Goal: Task Accomplishment & Management: Complete application form

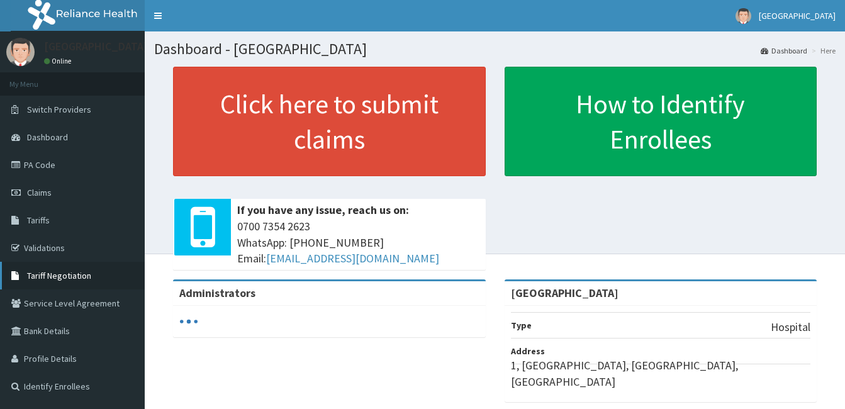
click at [37, 274] on span "Tariff Negotiation" at bounding box center [59, 275] width 64 height 11
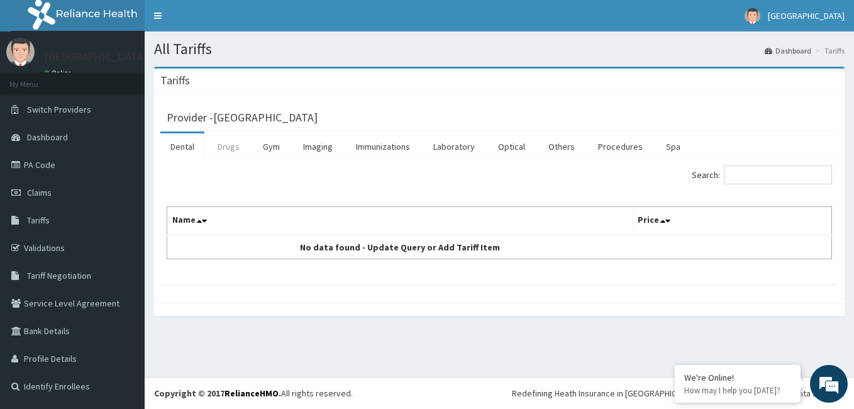
click at [233, 148] on link "Drugs" at bounding box center [229, 146] width 42 height 26
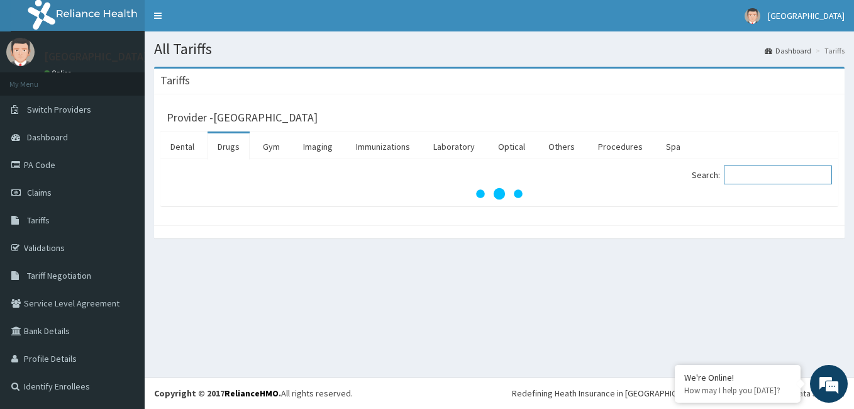
click at [752, 175] on input "Search:" at bounding box center [778, 174] width 108 height 19
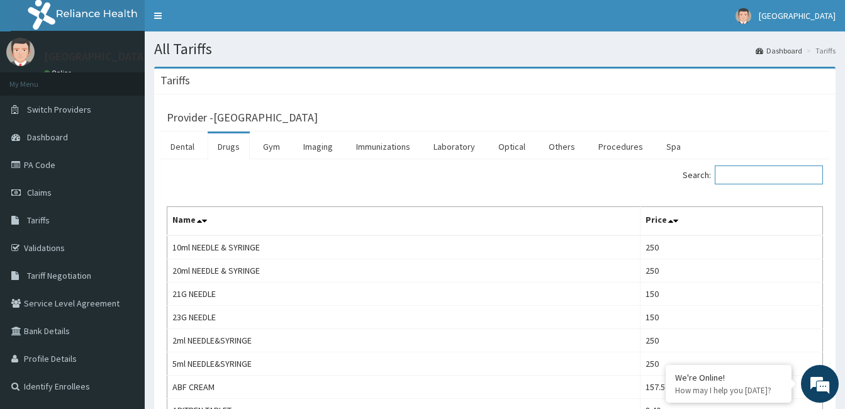
type input "t"
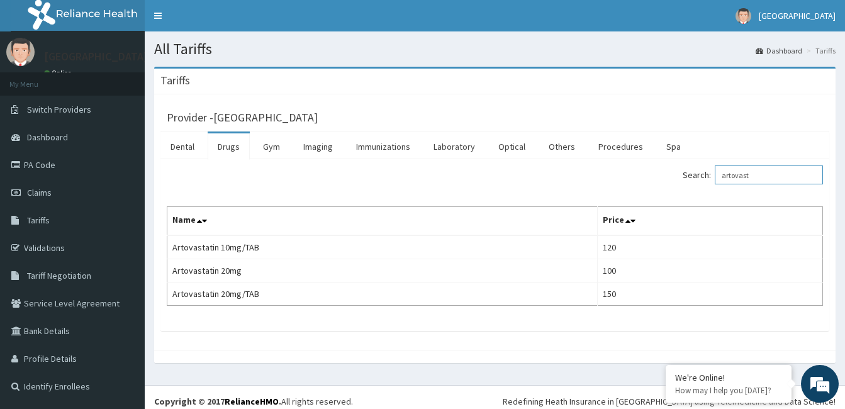
drag, startPoint x: 762, startPoint y: 177, endPoint x: 690, endPoint y: 176, distance: 71.7
click at [690, 176] on div "Search: artovast" at bounding box center [663, 176] width 319 height 22
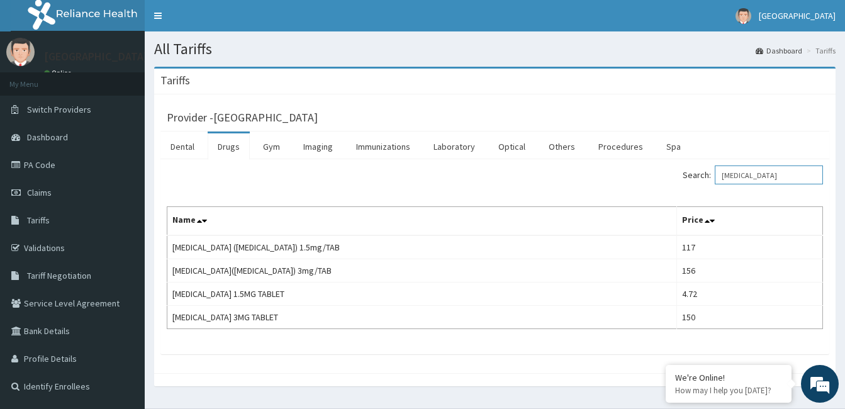
type input "lexotan"
click at [43, 162] on link "PA Code" at bounding box center [72, 165] width 145 height 28
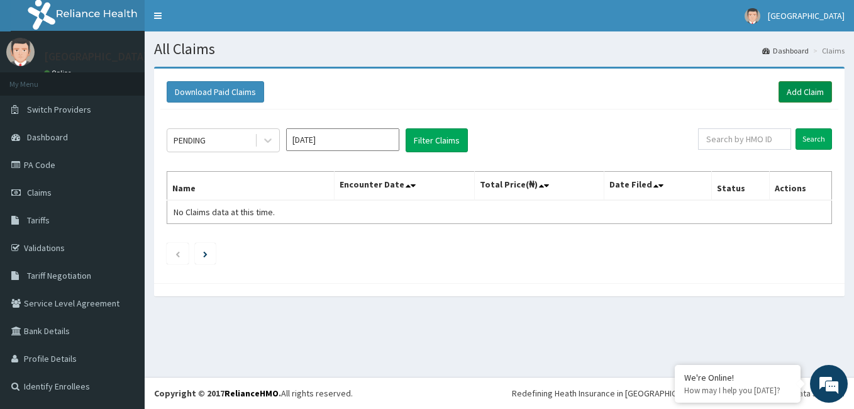
click at [805, 91] on link "Add Claim" at bounding box center [805, 91] width 53 height 21
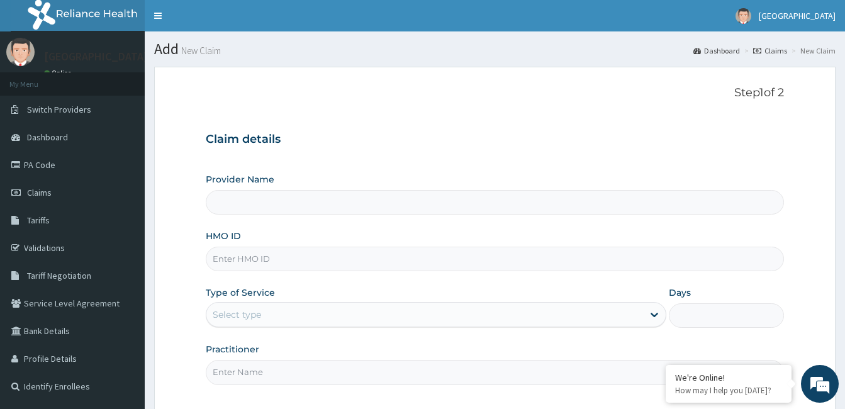
type input "Springsworth Specialist Hospital"
click at [232, 255] on input "HMO ID" at bounding box center [495, 259] width 578 height 25
paste input "MHG/10406/A"
type input "MHG/10406/A"
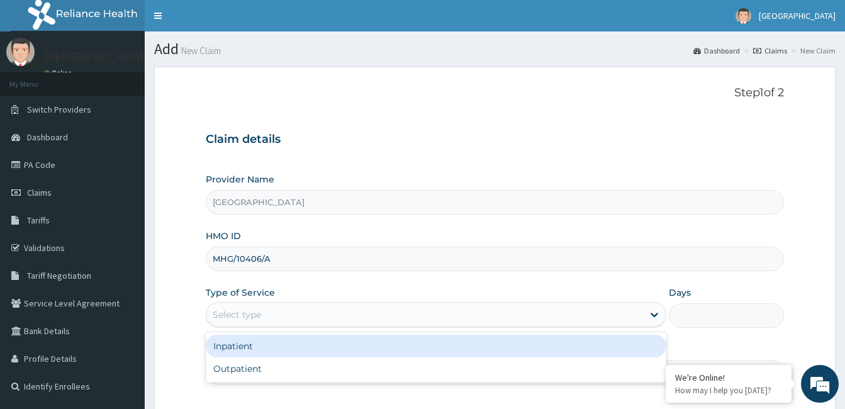
click at [258, 308] on div "Select type" at bounding box center [237, 314] width 48 height 13
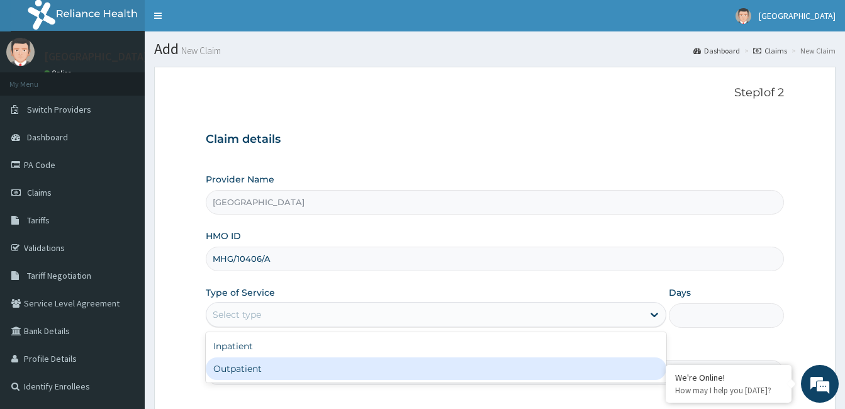
click at [243, 369] on div "Outpatient" at bounding box center [436, 368] width 460 height 23
type input "1"
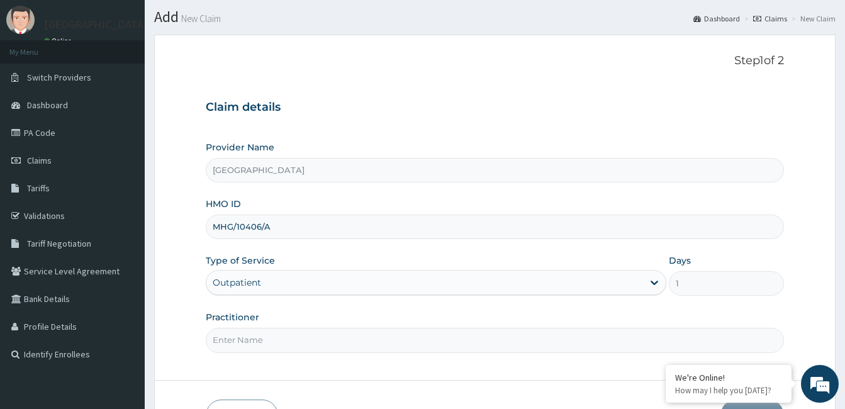
scroll to position [75, 0]
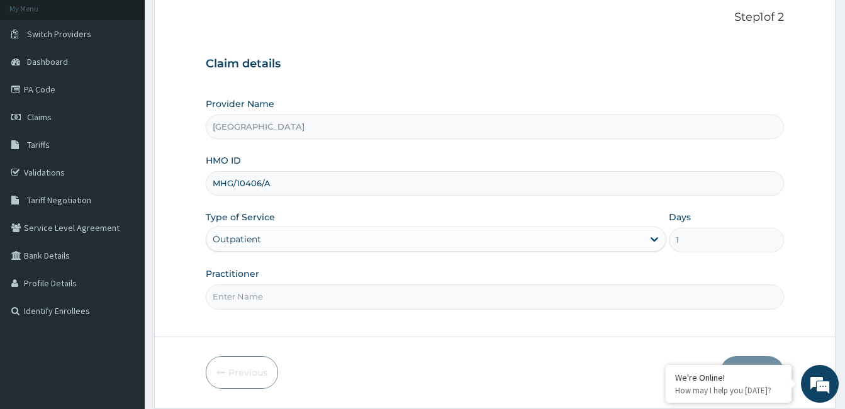
click at [229, 294] on input "Practitioner" at bounding box center [495, 296] width 578 height 25
type input "Adeleke R. Kehinde"
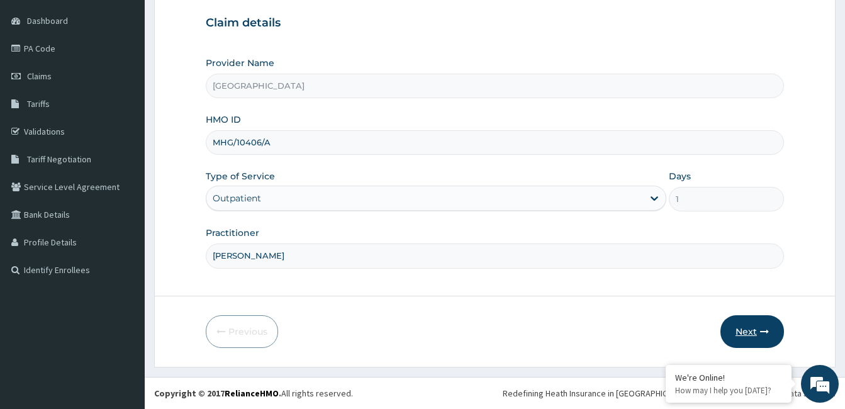
click at [742, 328] on button "Next" at bounding box center [752, 331] width 64 height 33
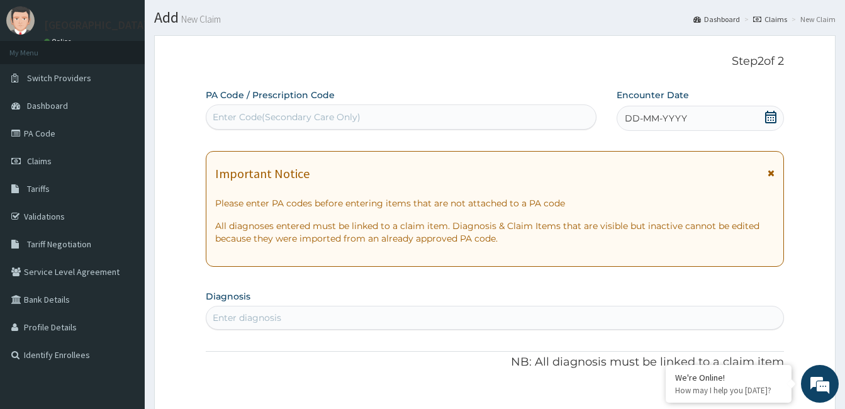
scroll to position [0, 0]
